Goal: Information Seeking & Learning: Learn about a topic

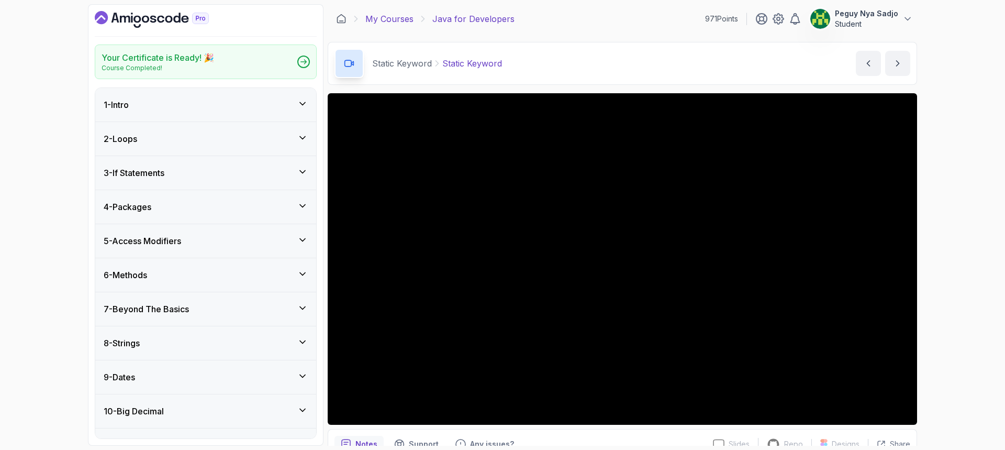
click at [381, 15] on link "My Courses" at bounding box center [389, 19] width 48 height 13
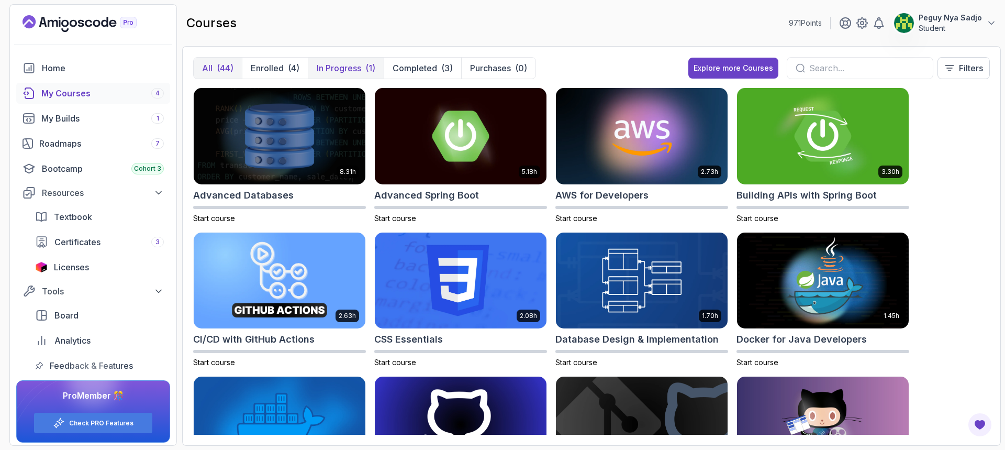
click at [344, 61] on button "In Progress (1)" at bounding box center [346, 68] width 76 height 21
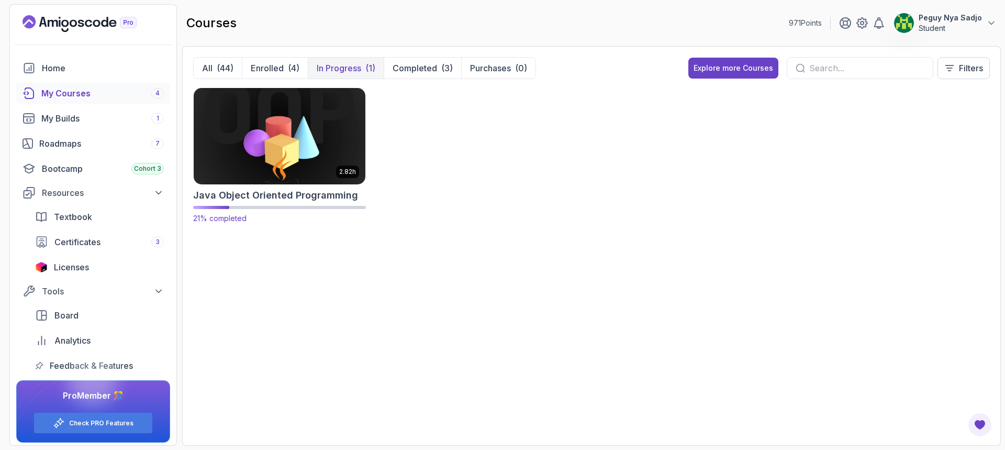
click at [301, 136] on img at bounding box center [279, 135] width 180 height 101
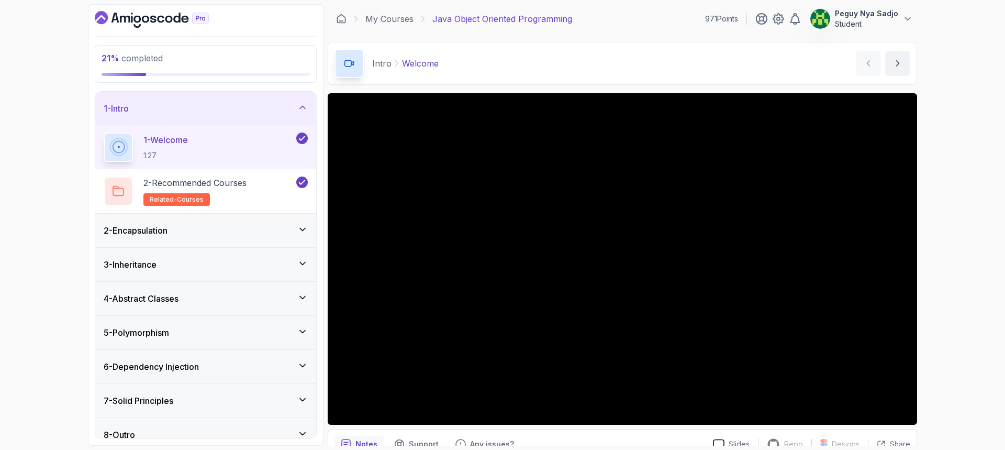
click at [174, 238] on div "2 - Encapsulation" at bounding box center [205, 230] width 221 height 33
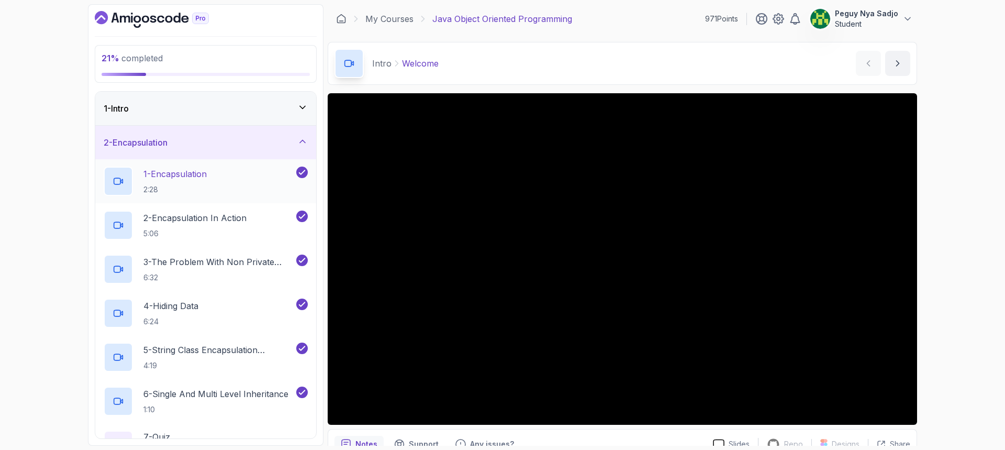
click at [215, 189] on div "1 - Encapsulation 2:28" at bounding box center [199, 180] width 190 height 29
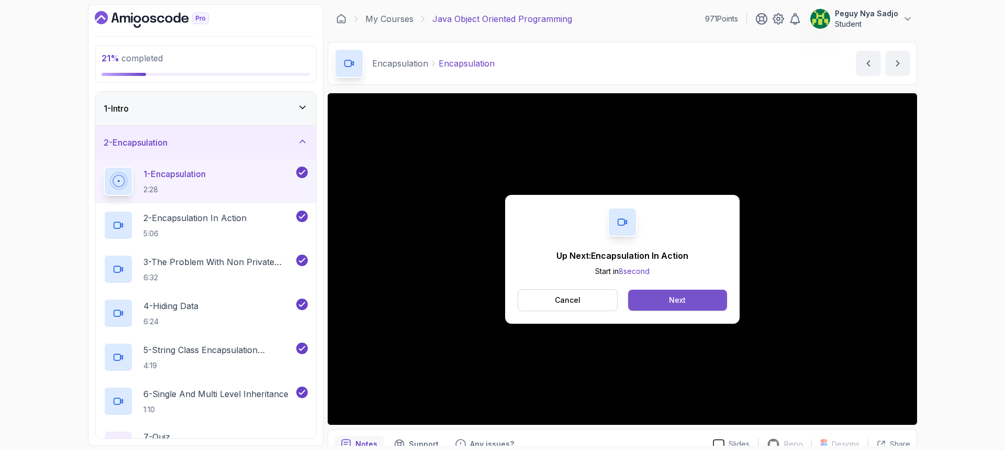
click at [653, 297] on button "Next" at bounding box center [677, 299] width 99 height 21
